Goal: Information Seeking & Learning: Learn about a topic

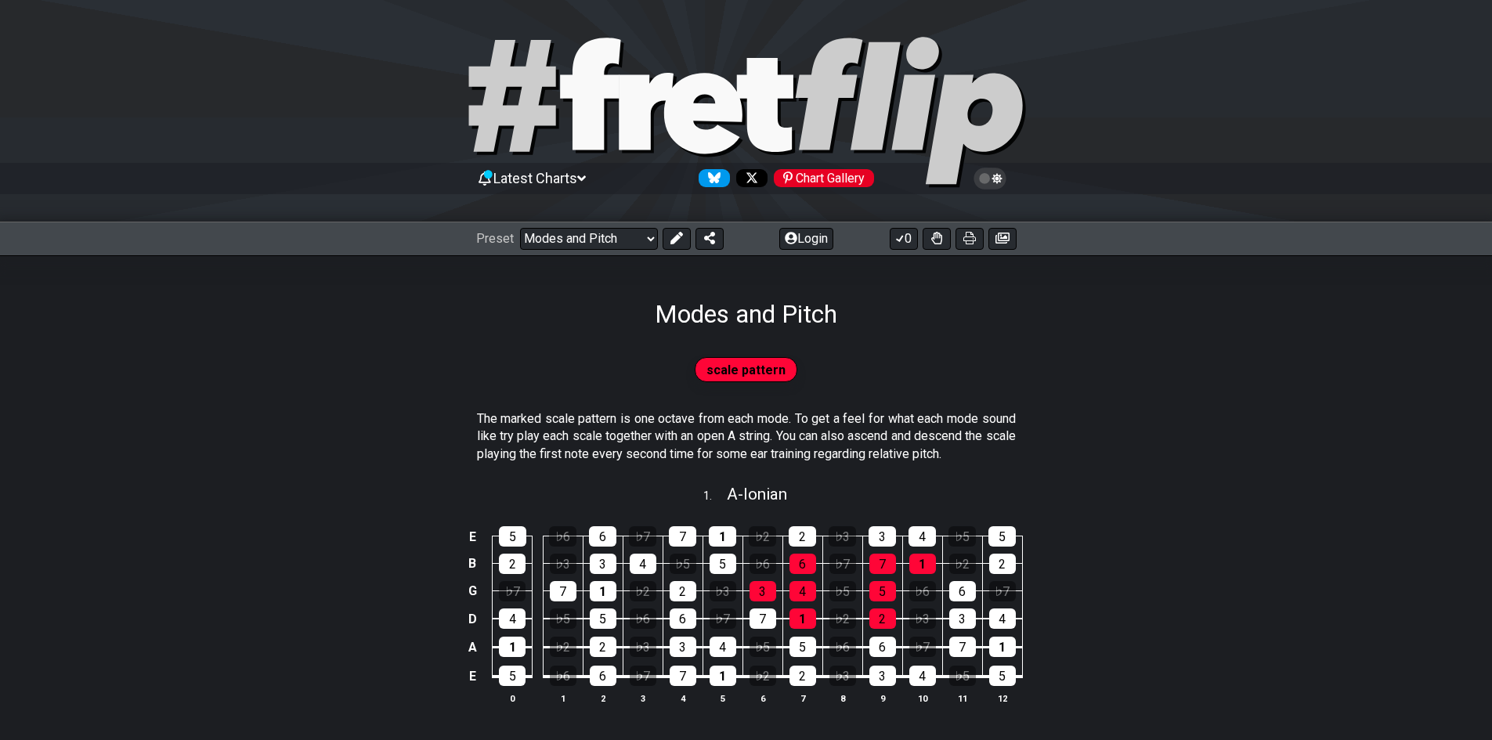
click at [583, 262] on div "Modes and Pitch" at bounding box center [746, 292] width 1492 height 74
drag, startPoint x: 586, startPoint y: 245, endPoint x: 622, endPoint y: 246, distance: 36.0
click at [586, 245] on select "Welcome to #fretflip! Initial Preset Custom Preset Minor Pentatonic Major Penta…" at bounding box center [589, 239] width 138 height 22
click at [520, 228] on select "Welcome to #fretflip! Initial Preset Custom Preset Minor Pentatonic Major Penta…" at bounding box center [589, 239] width 138 height 22
select select "/guitar-scales"
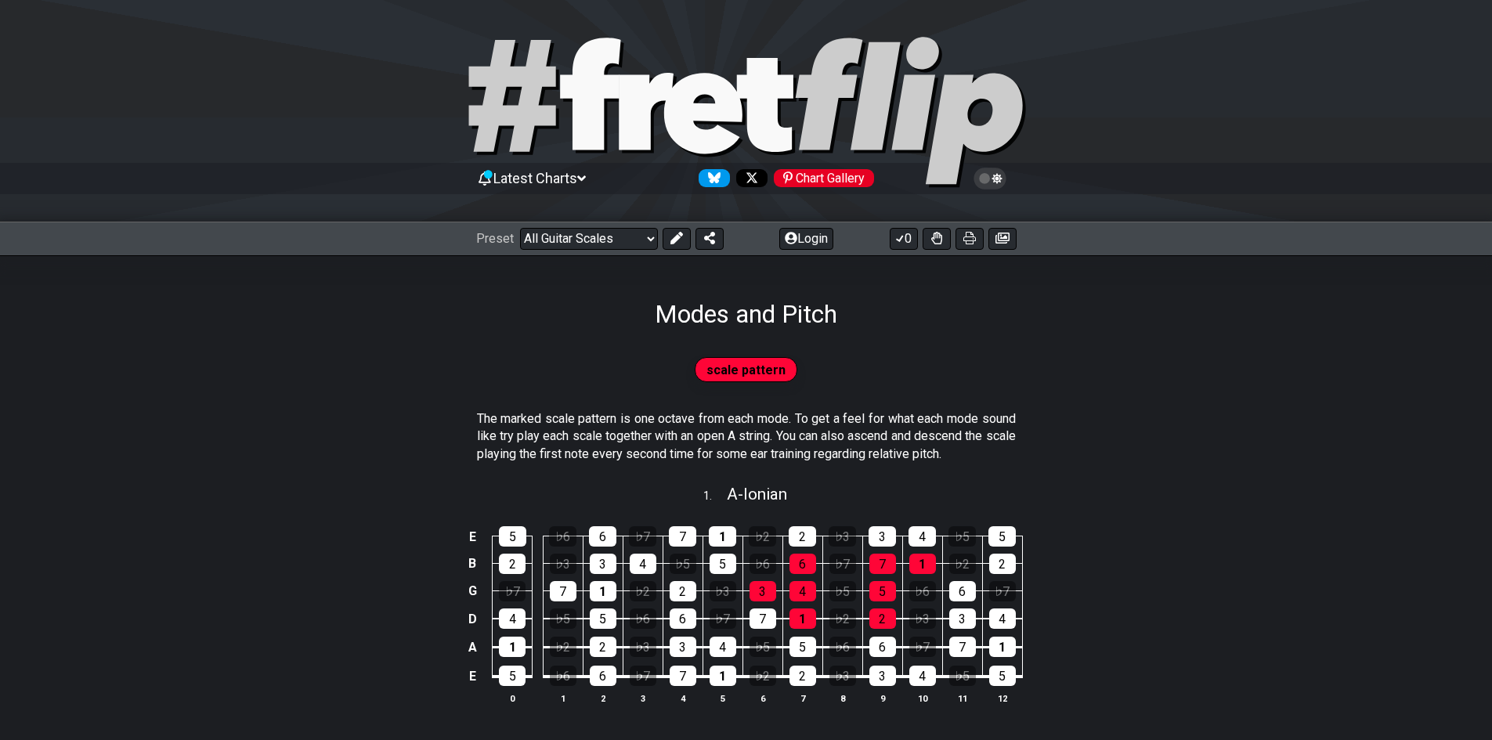
select select "C"
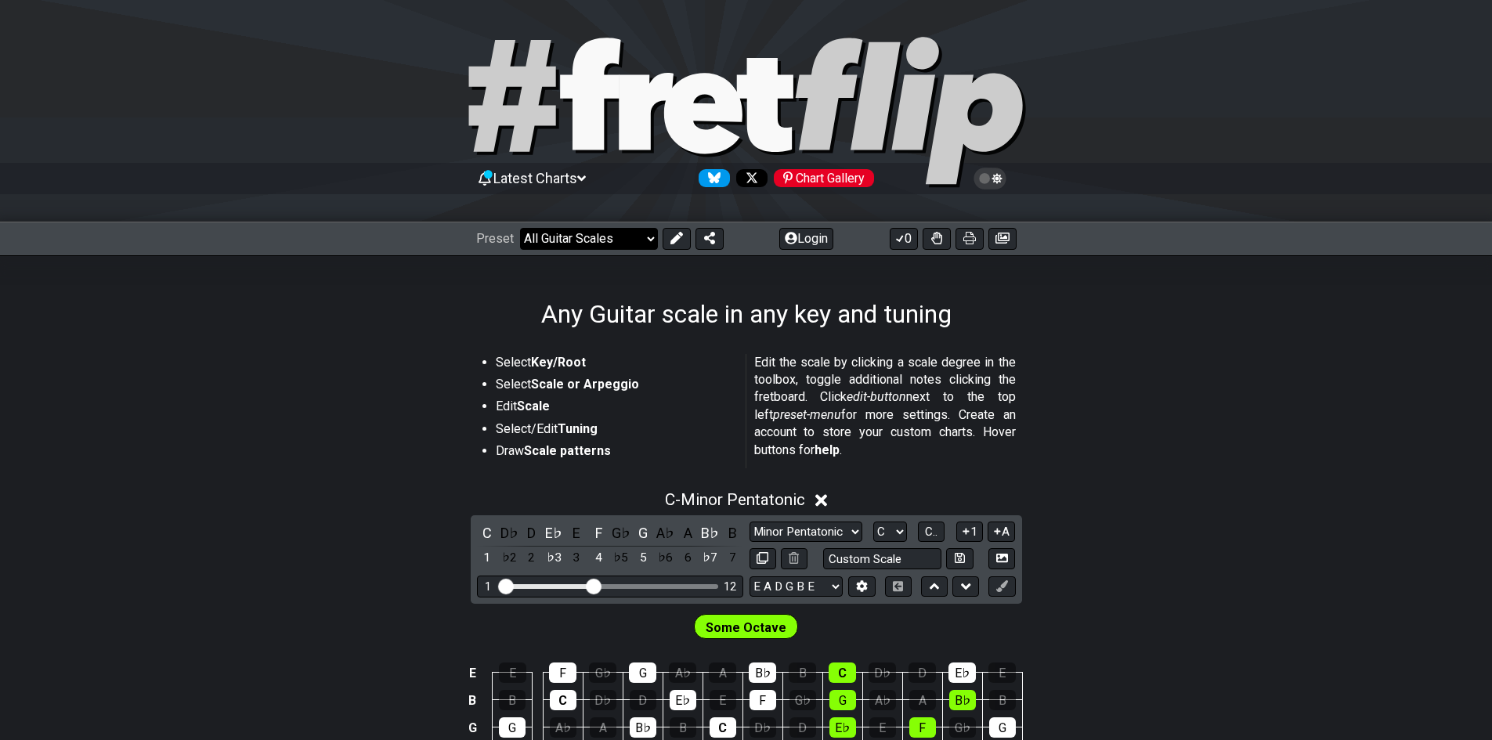
click at [622, 247] on select "Welcome to #fretflip! Initial Preset Custom Preset Minor Pentatonic Major Penta…" at bounding box center [589, 239] width 138 height 22
click at [617, 247] on select "Welcome to #fretflip! Initial Preset Custom Preset Minor Pentatonic Major Penta…" at bounding box center [589, 239] width 138 height 22
click at [520, 228] on select "Welcome to #fretflip! Initial Preset Custom Preset Minor Pentatonic Major Penta…" at bounding box center [589, 239] width 138 height 22
select select "/guitar-scales"
select select "C"
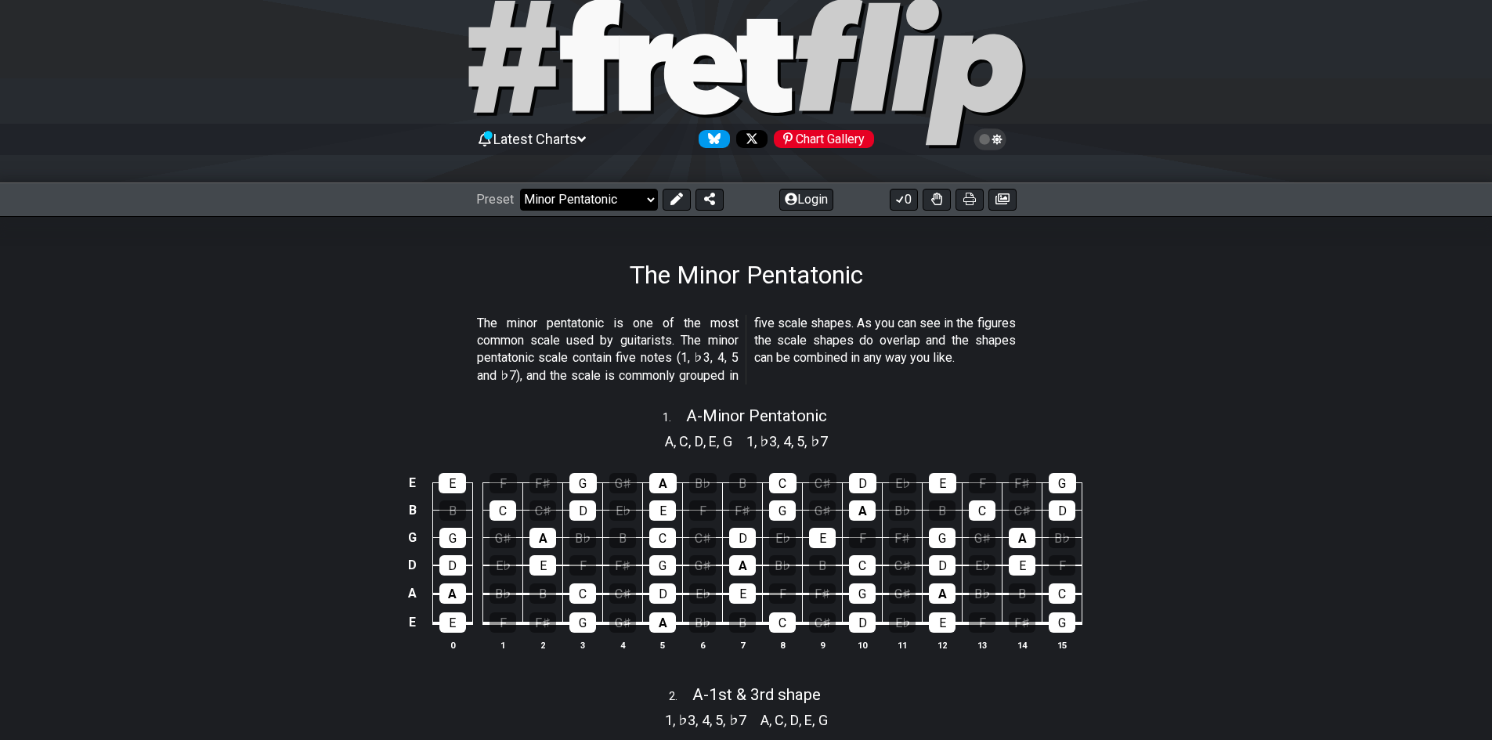
scroll to position [78, 0]
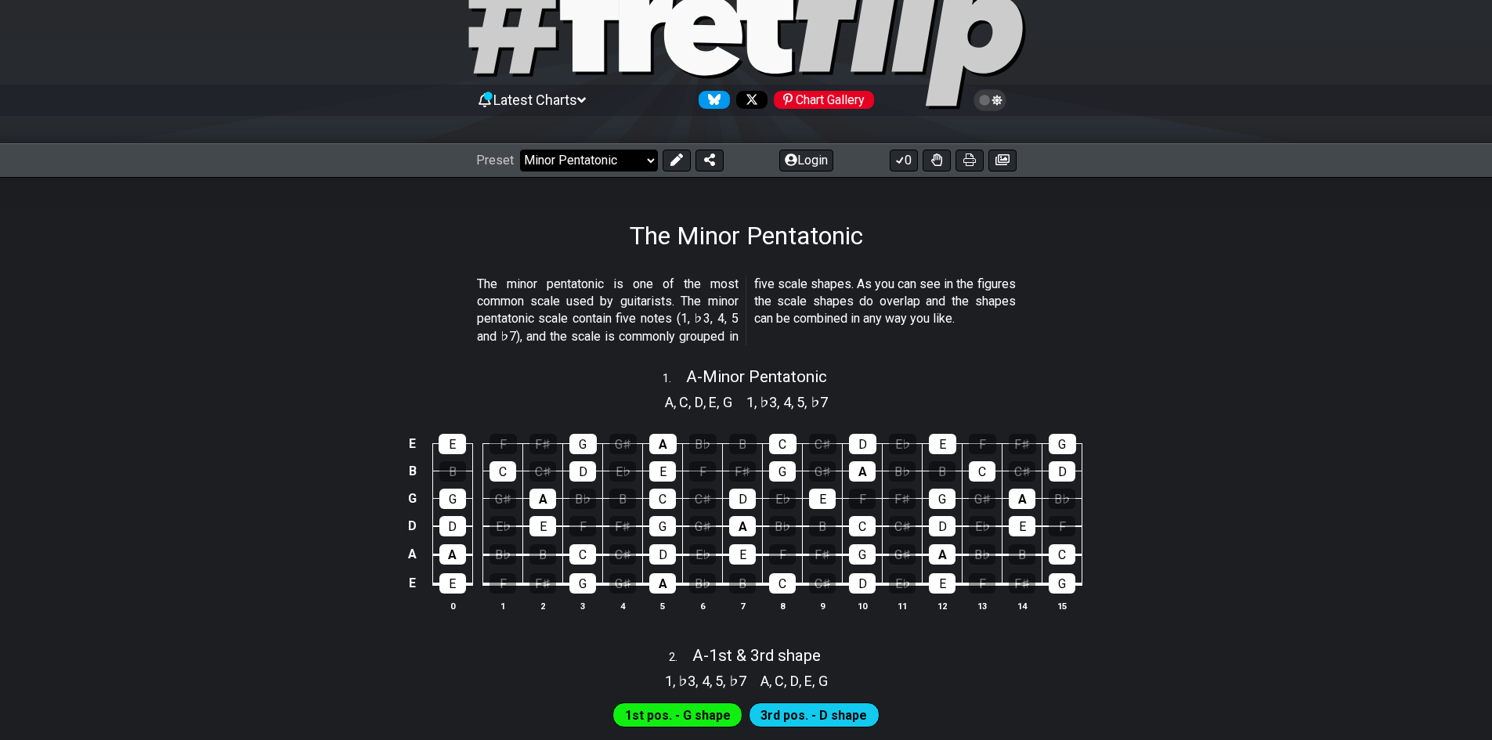
click at [619, 164] on select "Welcome to #fretflip! Initial Preset Custom Preset Minor Pentatonic Major Penta…" at bounding box center [589, 161] width 138 height 22
click at [520, 150] on select "Welcome to #fretflip! Initial Preset Custom Preset Minor Pentatonic Major Penta…" at bounding box center [589, 161] width 138 height 22
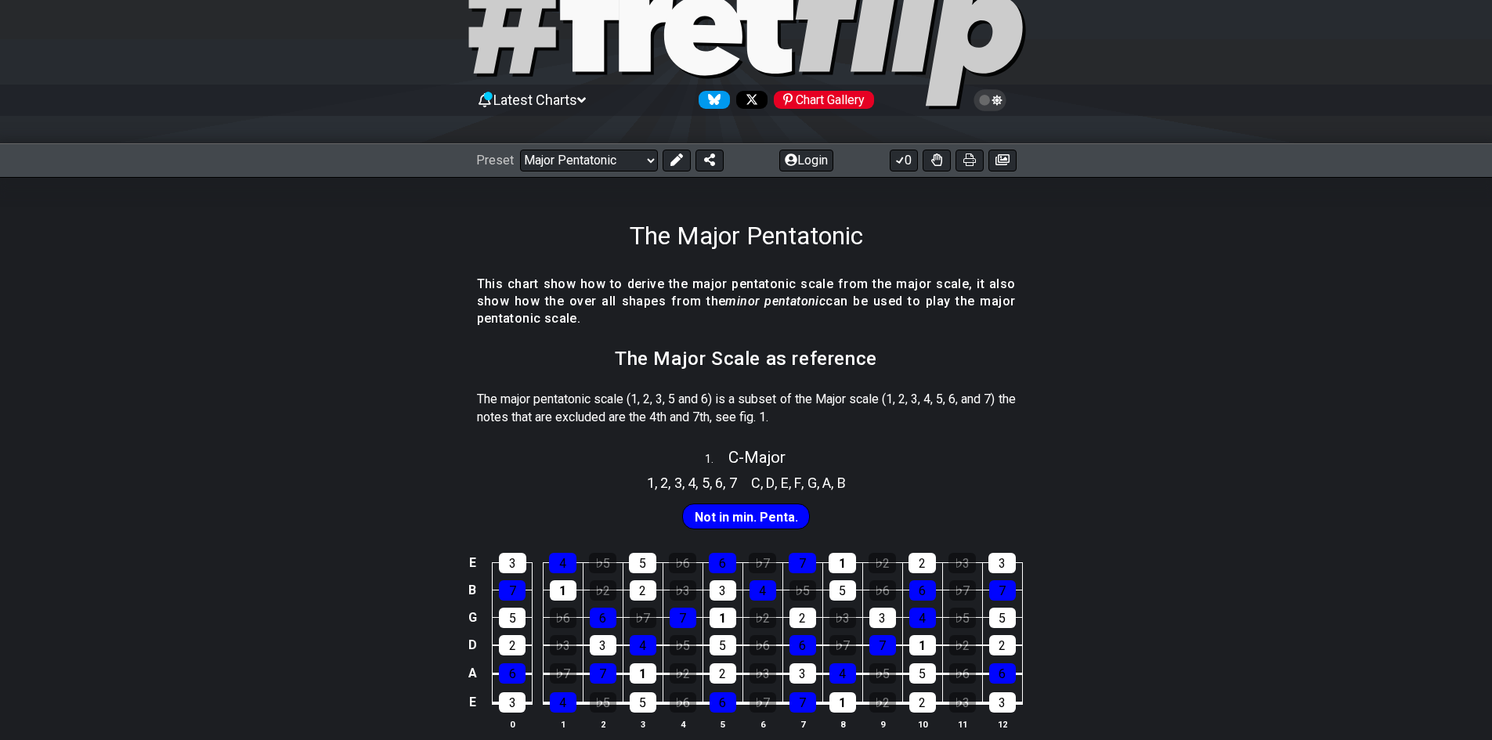
click at [620, 175] on div "Preset Welcome to #fretflip! Initial Preset Custom Preset Minor Pentatonic Majo…" at bounding box center [746, 160] width 1492 height 34
click at [620, 170] on select "Welcome to #fretflip! Initial Preset Custom Preset Minor Pentatonic Major Penta…" at bounding box center [589, 161] width 138 height 22
click at [520, 150] on select "Welcome to #fretflip! Initial Preset Custom Preset Minor Pentatonic Major Penta…" at bounding box center [589, 161] width 138 height 22
select select "/minor-pentatonic"
select select "C"
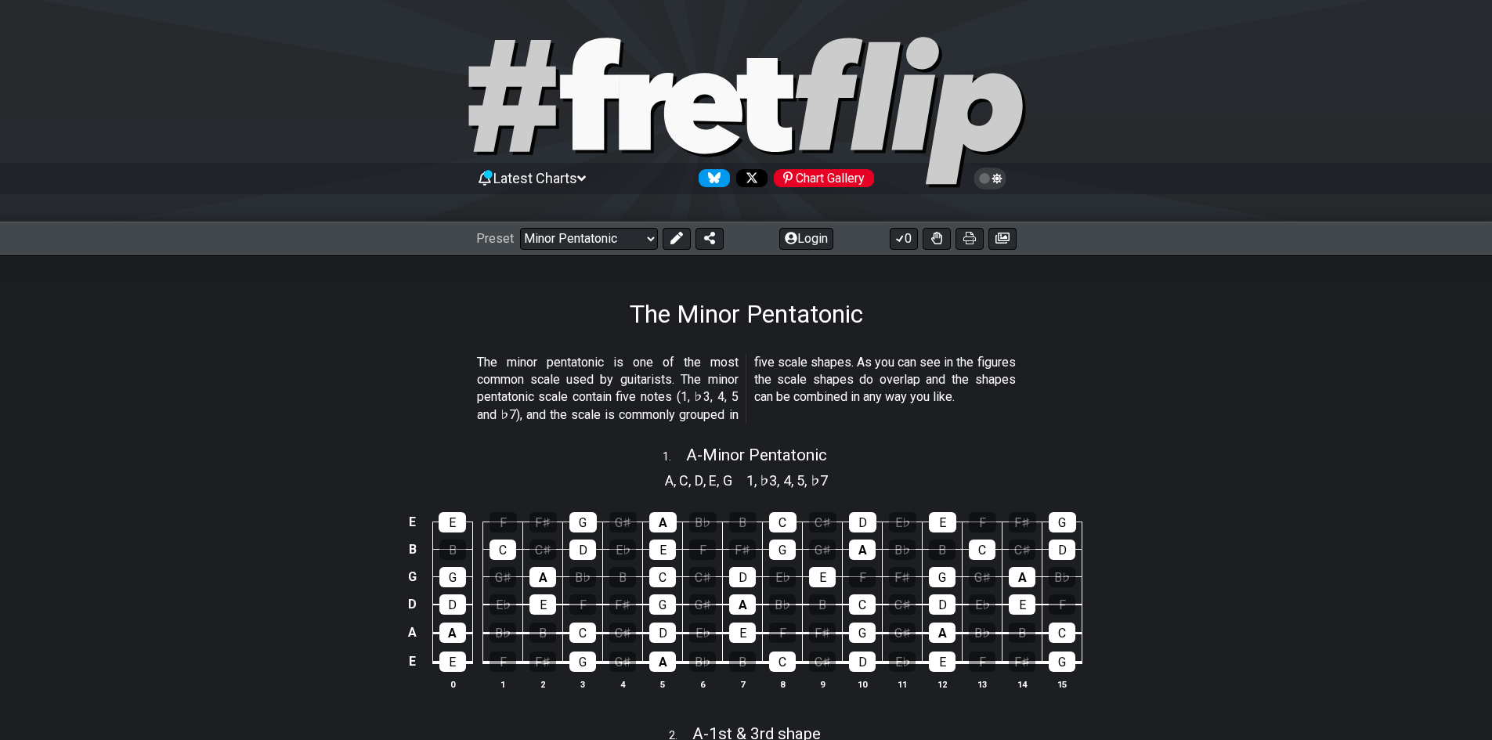
click at [584, 250] on div "Preset Welcome to #fretflip! Initial Preset Custom Preset Minor Pentatonic Majo…" at bounding box center [746, 239] width 1492 height 34
click at [584, 246] on select "Welcome to #fretflip! Initial Preset Custom Preset Minor Pentatonic Major Penta…" at bounding box center [589, 239] width 138 height 22
click at [520, 228] on select "Welcome to #fretflip! Initial Preset Custom Preset Minor Pentatonic Major Penta…" at bounding box center [589, 239] width 138 height 22
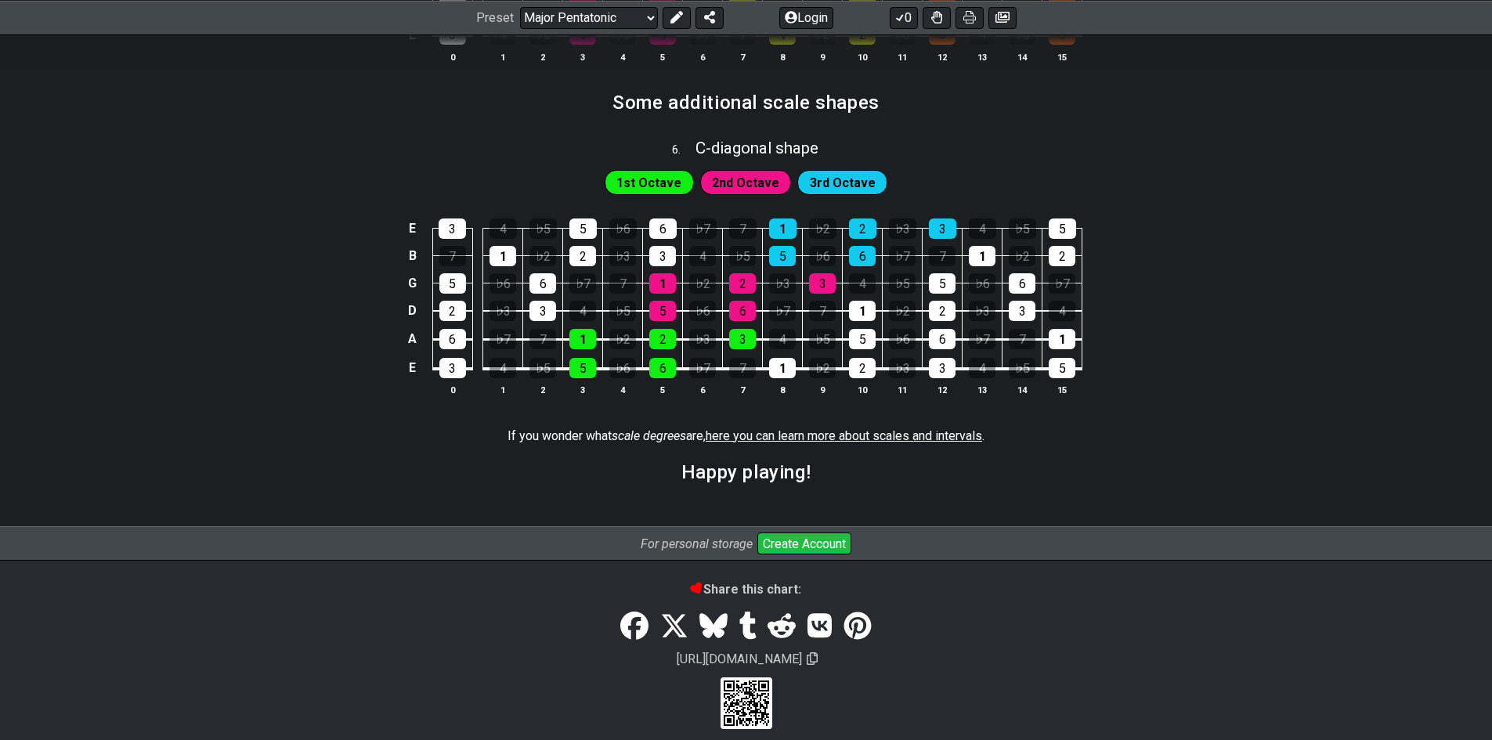
scroll to position [2144, 0]
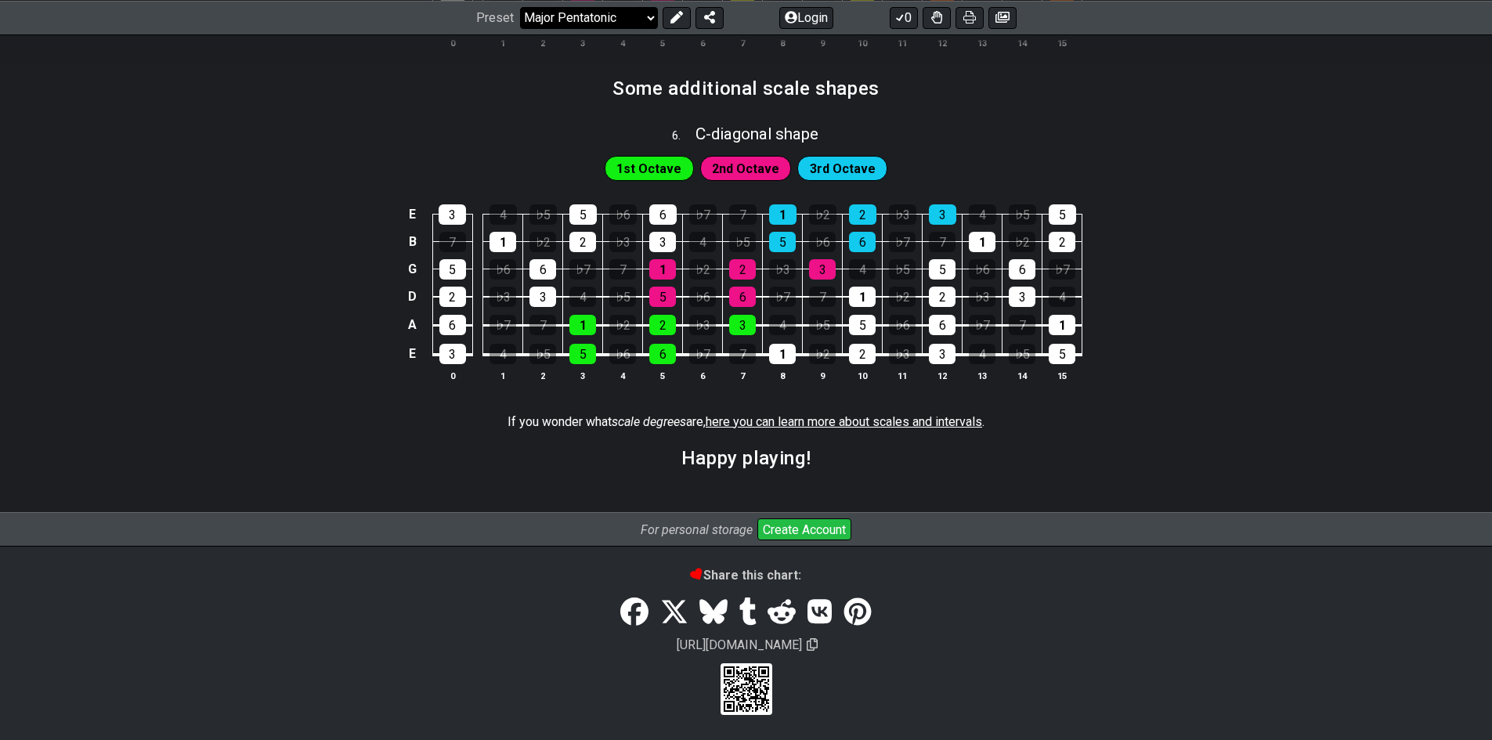
click at [552, 16] on select "Welcome to #fretflip! Initial Preset Custom Preset Minor Pentatonic Major Penta…" at bounding box center [589, 17] width 138 height 22
click at [520, 28] on select "Welcome to #fretflip! Initial Preset Custom Preset Minor Pentatonic Major Penta…" at bounding box center [589, 17] width 138 height 22
select select "/3nps-caged-shapes"
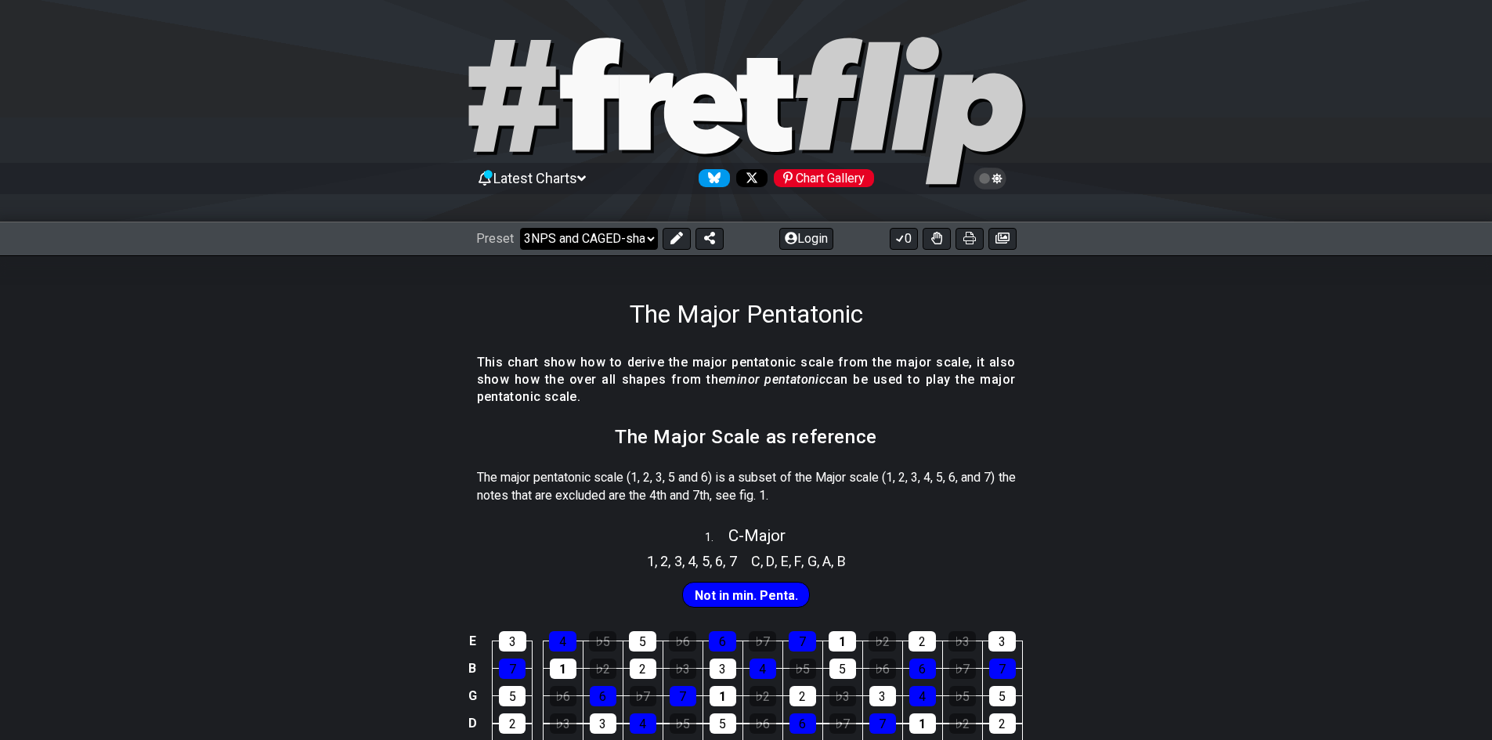
select select "A"
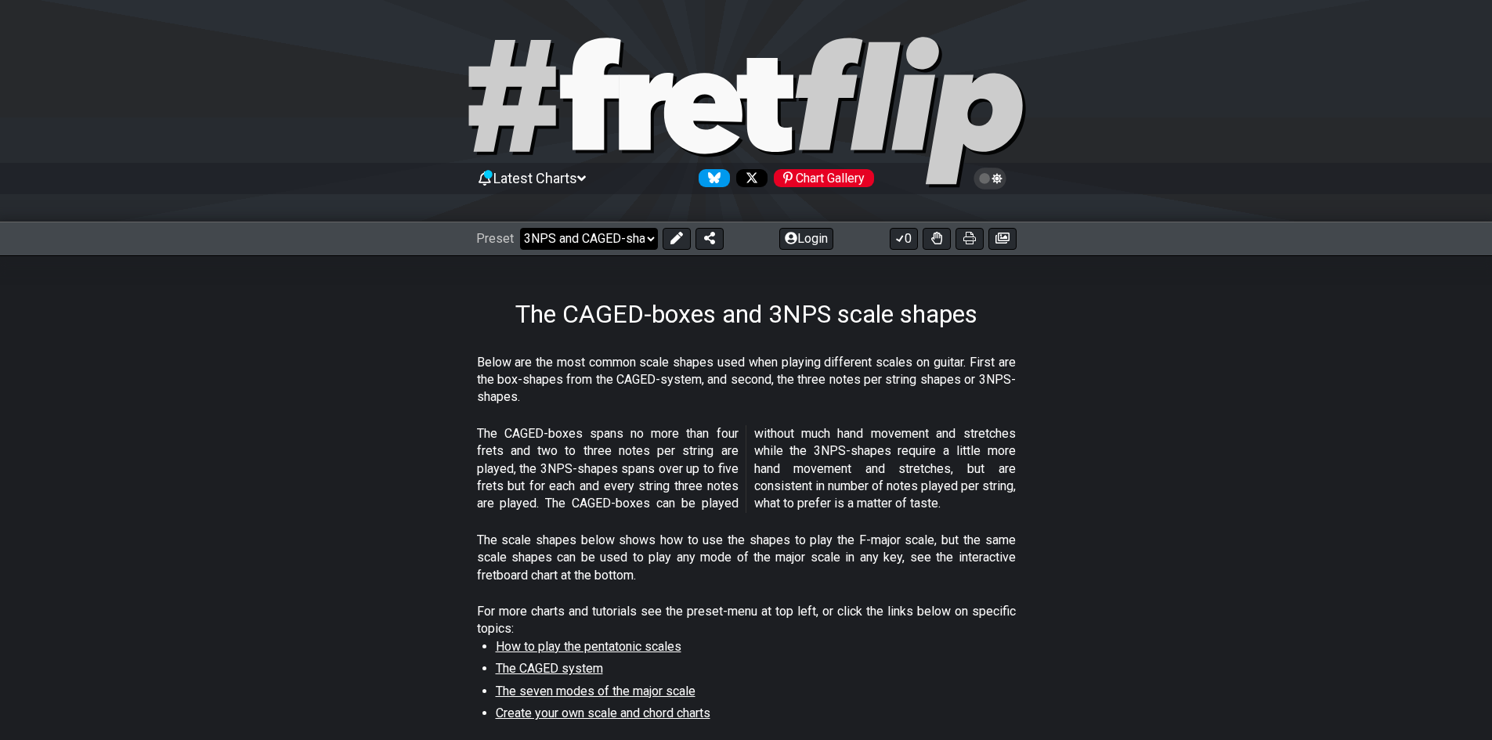
click at [601, 239] on select "Welcome to #fretflip! Initial Preset Custom Preset Minor Pentatonic Major Penta…" at bounding box center [589, 239] width 138 height 22
click at [608, 233] on select "Welcome to #fretflip! Initial Preset Custom Preset Minor Pentatonic Major Penta…" at bounding box center [589, 239] width 138 height 22
click at [520, 228] on select "Welcome to #fretflip! Initial Preset Custom Preset Minor Pentatonic Major Penta…" at bounding box center [589, 239] width 138 height 22
select select "/the-7-modes"
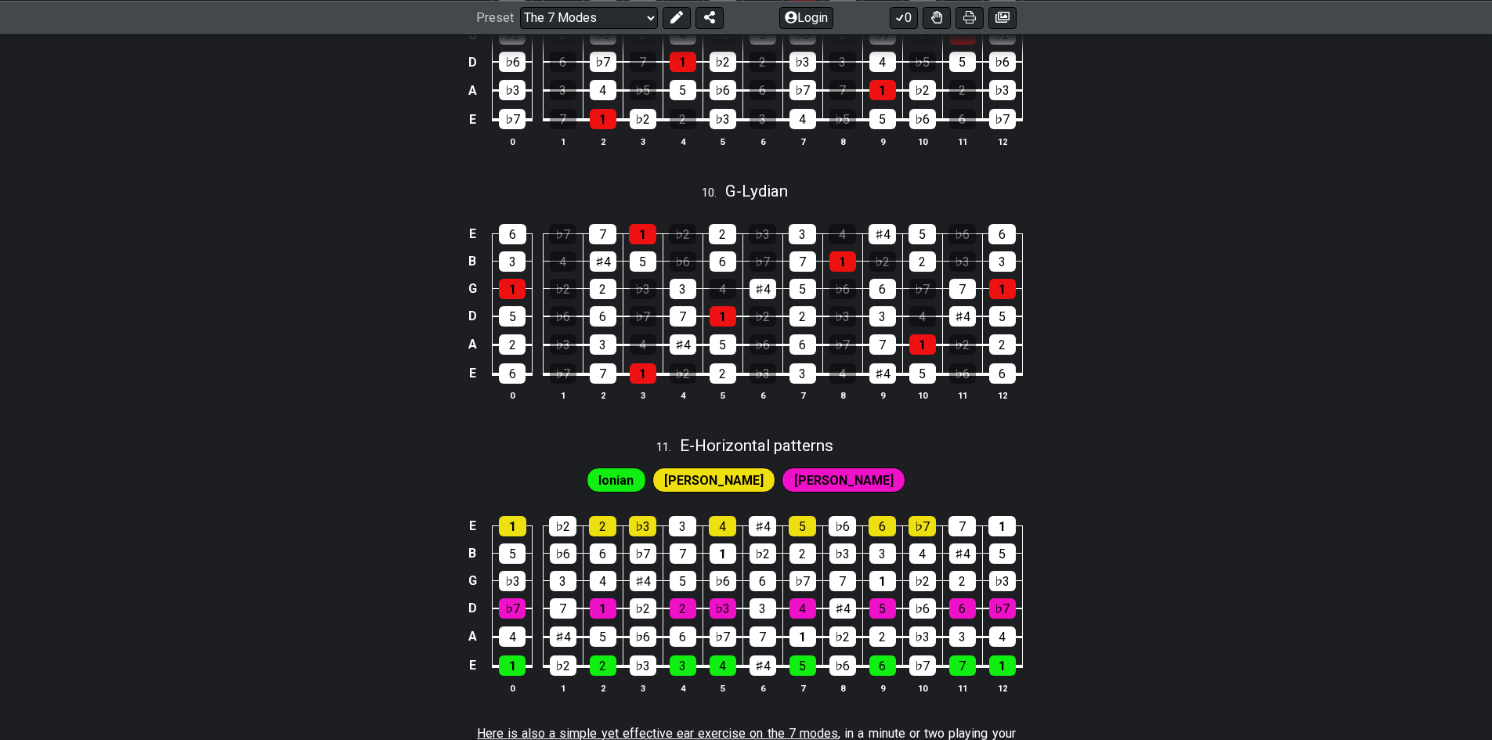
scroll to position [2740, 0]
